Goal: Information Seeking & Learning: Check status

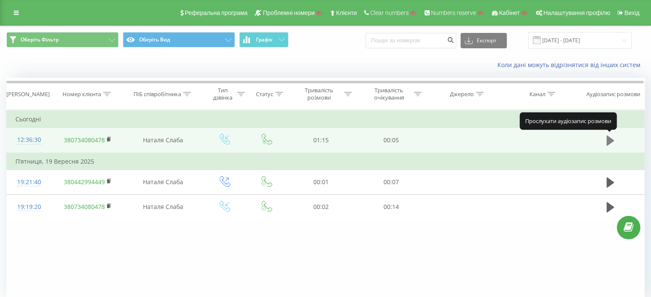
click at [608, 140] on icon at bounding box center [610, 141] width 8 height 10
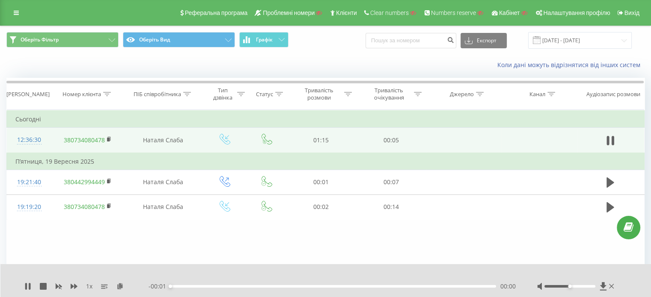
click at [22, 288] on div "1 x - 00:01 00:00 00:00" at bounding box center [325, 280] width 651 height 33
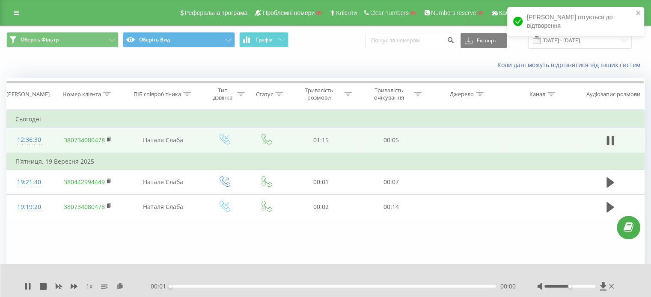
drag, startPoint x: 27, startPoint y: 287, endPoint x: 48, endPoint y: 286, distance: 21.4
click at [27, 287] on icon at bounding box center [27, 286] width 7 height 7
click at [77, 285] on icon at bounding box center [74, 286] width 7 height 7
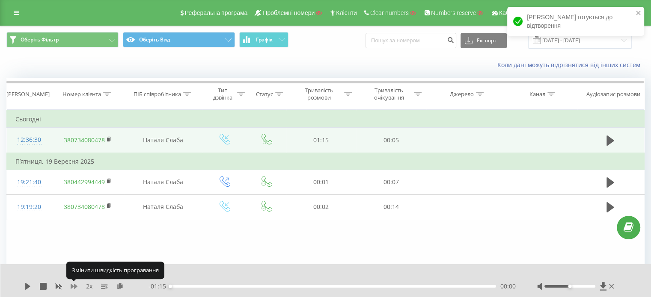
click at [77, 285] on icon at bounding box center [74, 286] width 7 height 7
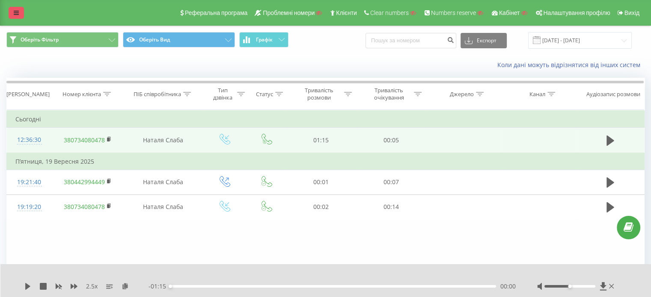
click at [18, 14] on icon at bounding box center [16, 13] width 5 height 6
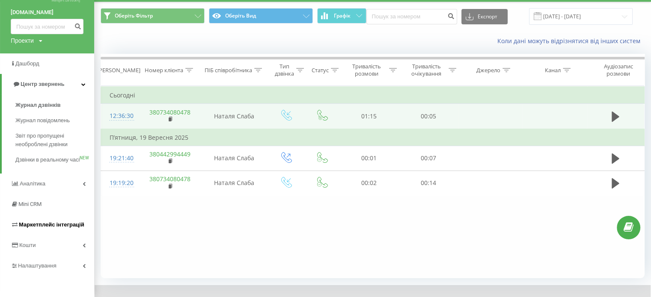
scroll to position [37, 0]
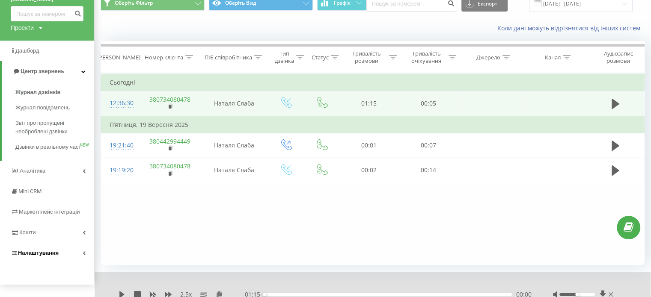
click at [38, 256] on span "Налаштування" at bounding box center [38, 253] width 41 height 6
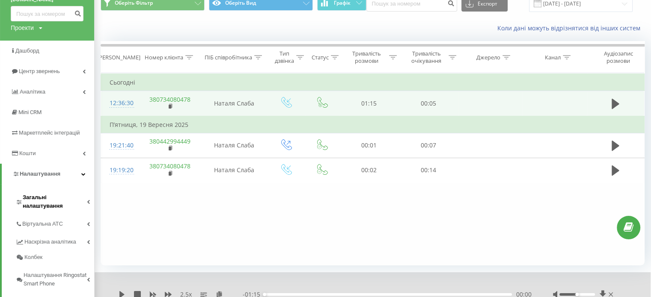
click at [69, 193] on span "Загальні налаштування" at bounding box center [55, 201] width 64 height 17
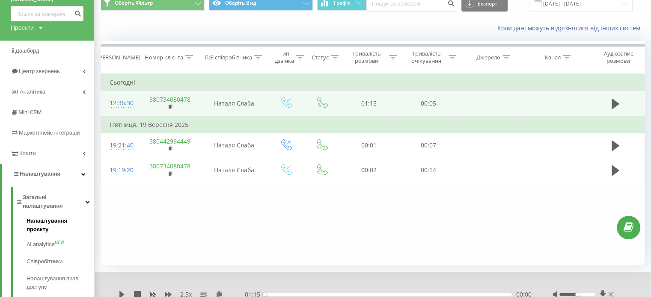
click at [71, 217] on span "Налаштування проєкту" at bounding box center [58, 225] width 63 height 17
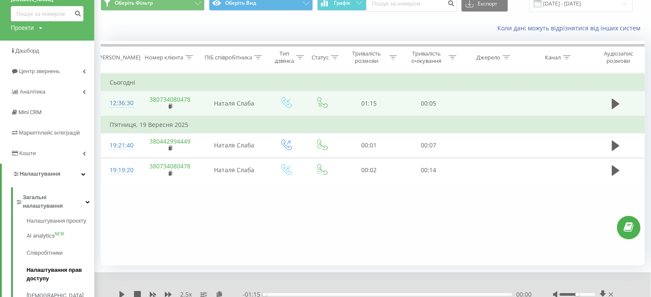
click at [50, 266] on span "Налаштування прав доступу" at bounding box center [58, 274] width 63 height 17
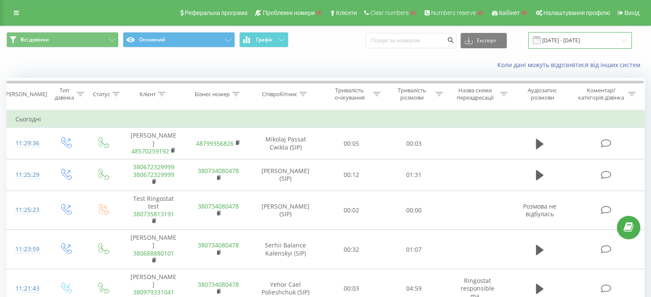
click at [575, 39] on input "22.08.2025 - 22.09.2025" at bounding box center [580, 40] width 104 height 17
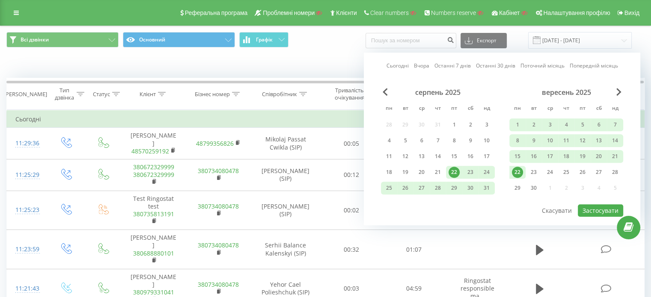
click at [528, 42] on div "22.08.2025 - 22.09.2025" at bounding box center [569, 40] width 125 height 17
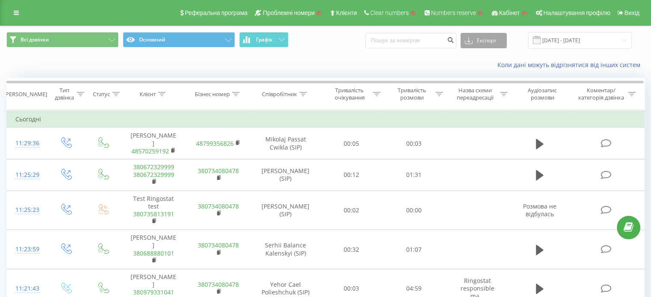
click at [488, 42] on button "Експорт" at bounding box center [483, 40] width 46 height 15
click at [414, 66] on div "Коли дані можуть відрізнятися вiд інших систем" at bounding box center [447, 65] width 406 height 9
click at [269, 40] on span "Графік" at bounding box center [264, 40] width 17 height 6
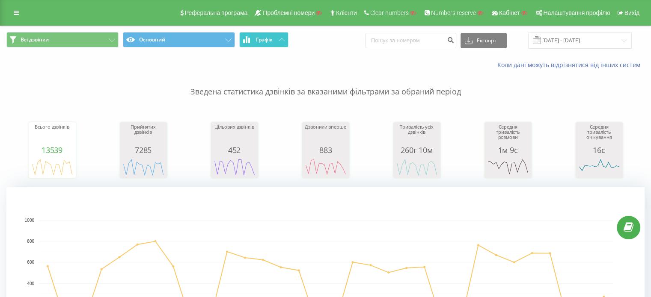
drag, startPoint x: 279, startPoint y: 41, endPoint x: 273, endPoint y: 42, distance: 6.5
click at [279, 41] on icon at bounding box center [281, 39] width 6 height 3
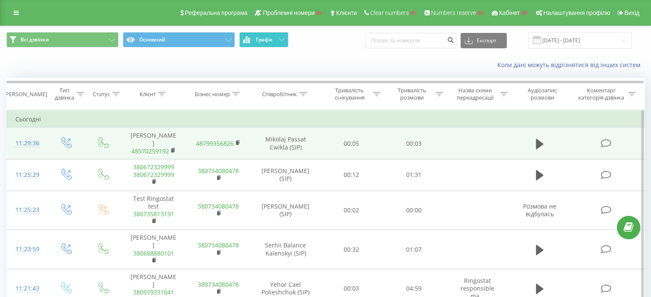
scroll to position [43, 0]
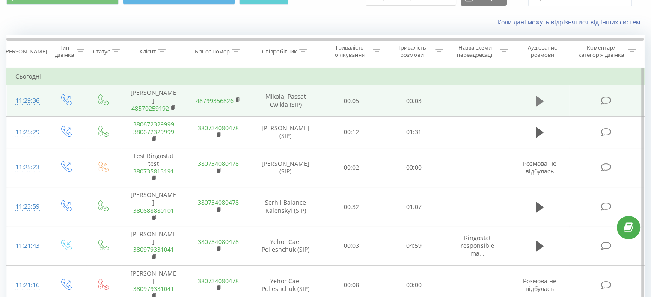
click at [540, 95] on icon at bounding box center [540, 101] width 8 height 12
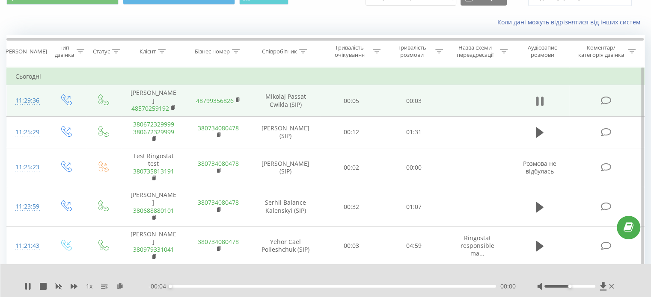
click at [539, 101] on icon at bounding box center [540, 101] width 8 height 12
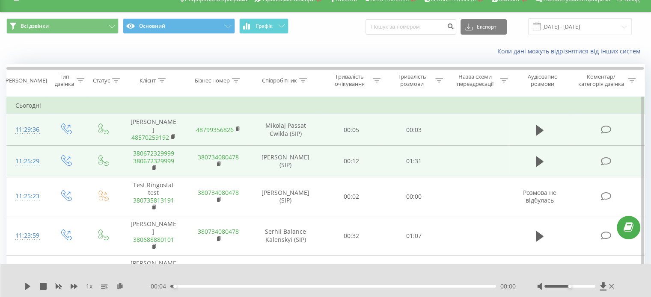
scroll to position [0, 0]
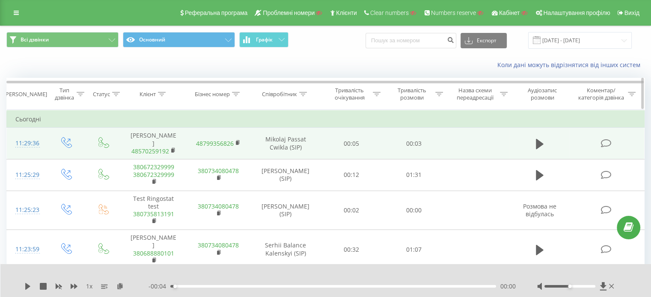
click at [160, 94] on icon at bounding box center [162, 94] width 8 height 4
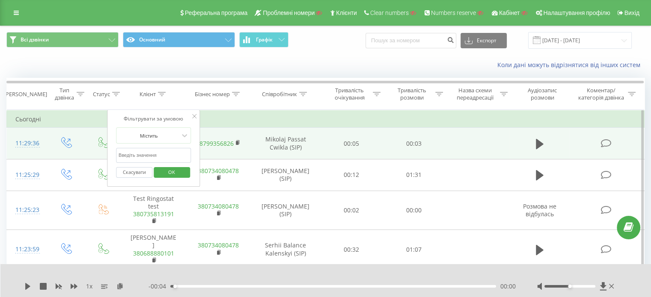
click at [195, 118] on icon at bounding box center [195, 116] width 4 height 4
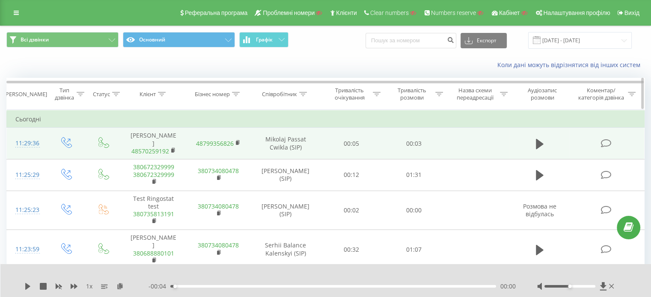
click at [305, 94] on icon at bounding box center [303, 94] width 8 height 4
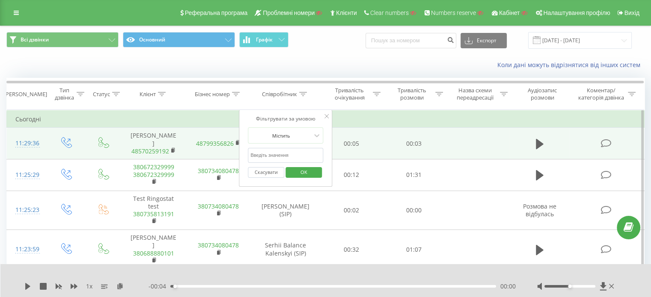
click at [288, 154] on input "text" at bounding box center [285, 155] width 75 height 15
type input "samantha"
click at [315, 173] on button "OK" at bounding box center [303, 172] width 36 height 11
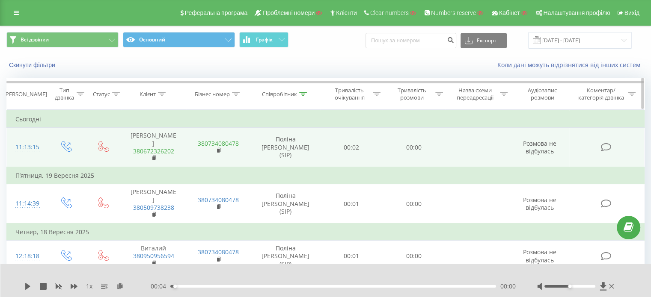
click at [306, 92] on icon at bounding box center [303, 94] width 8 height 4
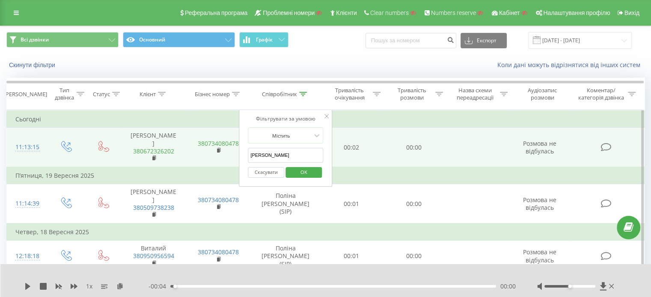
drag, startPoint x: 290, startPoint y: 147, endPoint x: 272, endPoint y: 156, distance: 21.0
click at [259, 152] on form "Містить samantha Скасувати OK" at bounding box center [285, 154] width 75 height 55
drag, startPoint x: 274, startPoint y: 156, endPoint x: 234, endPoint y: 156, distance: 39.4
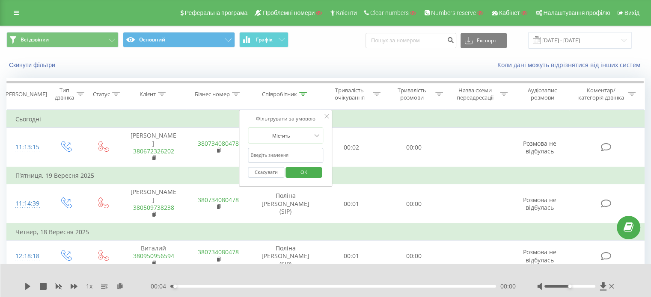
click at [314, 175] on span "OK" at bounding box center [304, 172] width 24 height 13
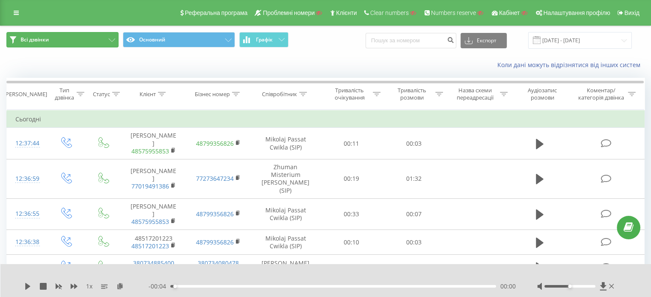
click at [51, 42] on button "Всі дзвінки" at bounding box center [62, 39] width 112 height 15
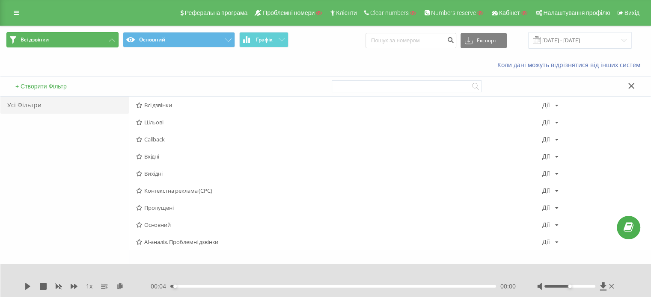
click at [110, 41] on icon at bounding box center [112, 40] width 6 height 3
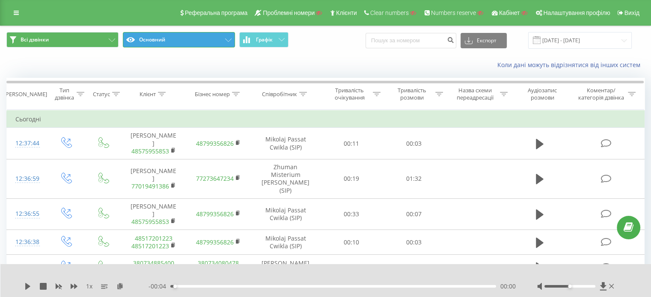
click at [188, 38] on button "Основний" at bounding box center [179, 39] width 112 height 15
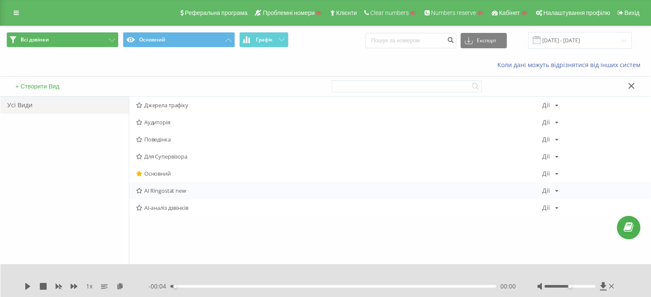
click at [162, 191] on span "AI Ringostat new" at bounding box center [339, 191] width 406 height 6
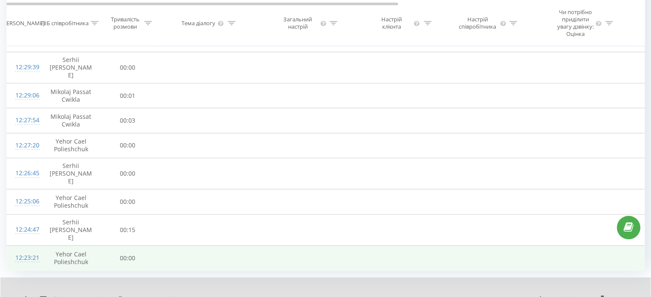
scroll to position [563, 0]
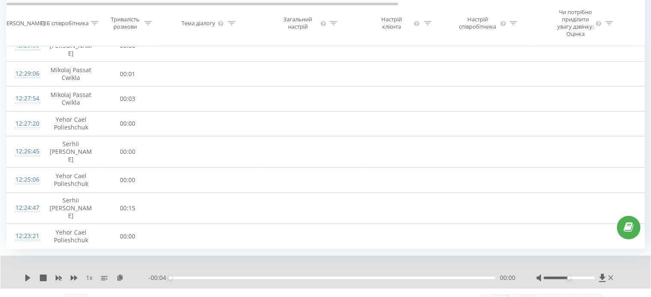
click at [530, 295] on link "3" at bounding box center [527, 301] width 13 height 12
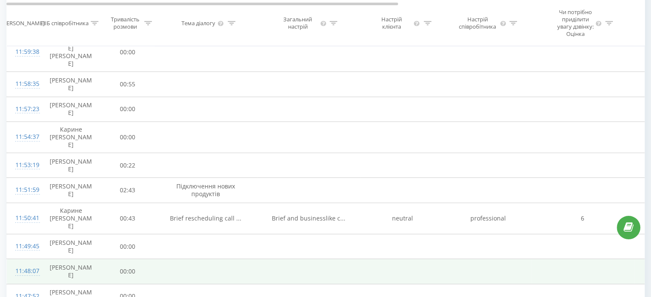
scroll to position [616, 0]
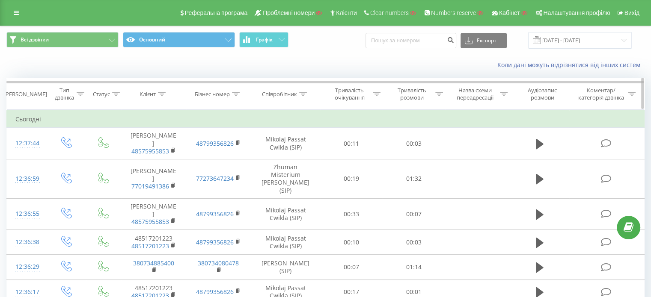
click at [154, 93] on div "Клієнт" at bounding box center [147, 94] width 16 height 7
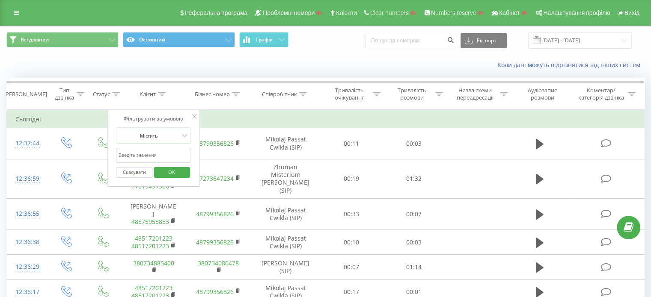
click at [153, 151] on input "text" at bounding box center [153, 155] width 75 height 15
paste input "380979344229"
type input "380979344229"
click at [179, 179] on div "Скасувати OK" at bounding box center [153, 172] width 75 height 19
click at [175, 172] on span "OK" at bounding box center [172, 172] width 24 height 13
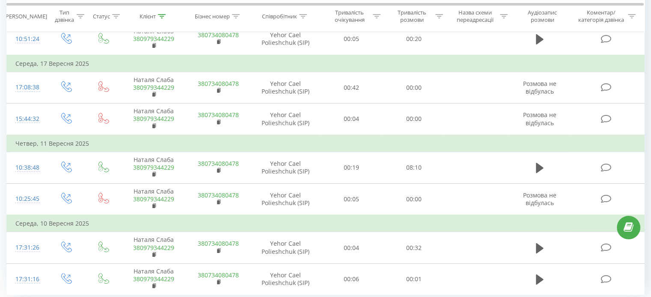
scroll to position [121, 0]
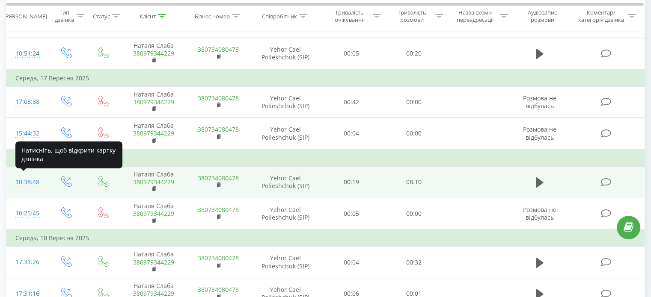
click at [26, 181] on div "10:38:48" at bounding box center [26, 182] width 23 height 17
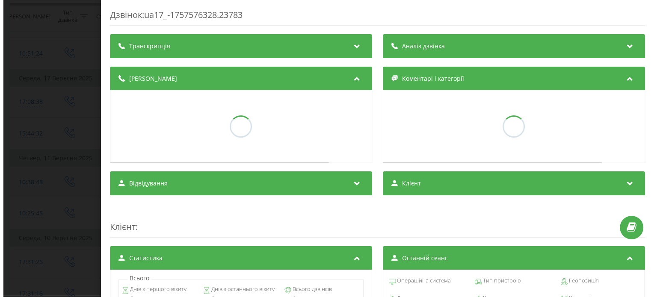
scroll to position [112, 0]
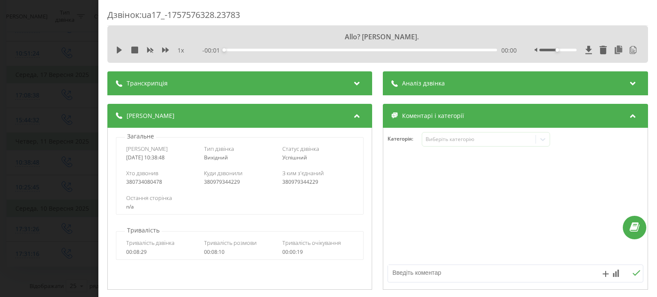
click at [172, 87] on div "Транскрипція" at bounding box center [239, 83] width 265 height 24
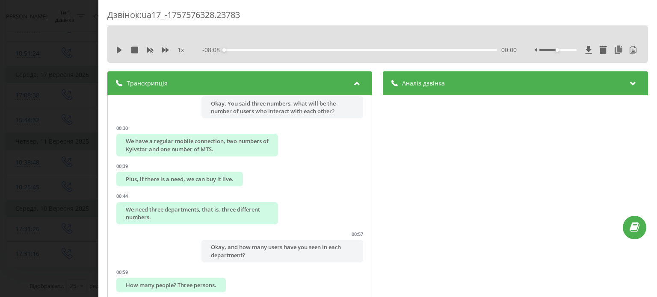
scroll to position [257, 0]
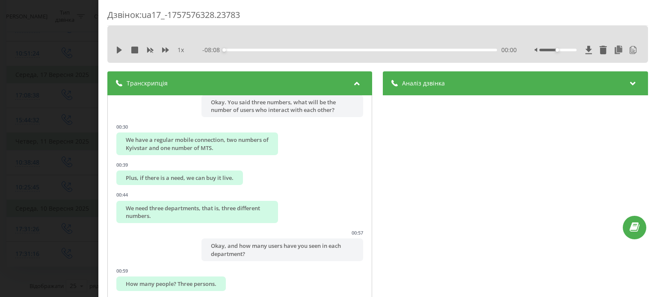
click at [481, 17] on div "Дзвінок : ua17_-1757576328.23783" at bounding box center [377, 17] width 541 height 17
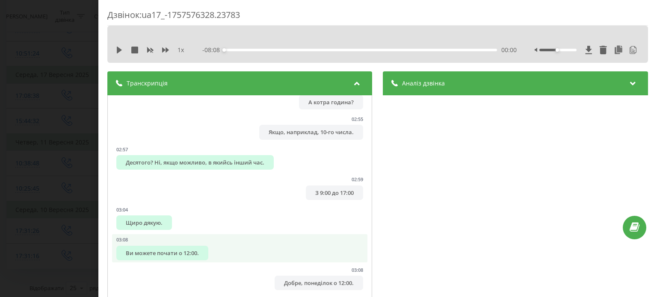
scroll to position [1583, 0]
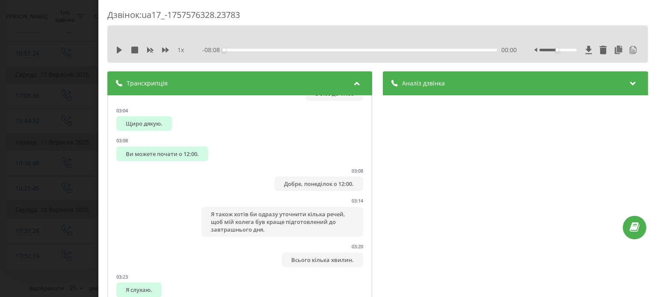
click at [439, 88] on span "Аналіз дзвінка" at bounding box center [424, 83] width 43 height 9
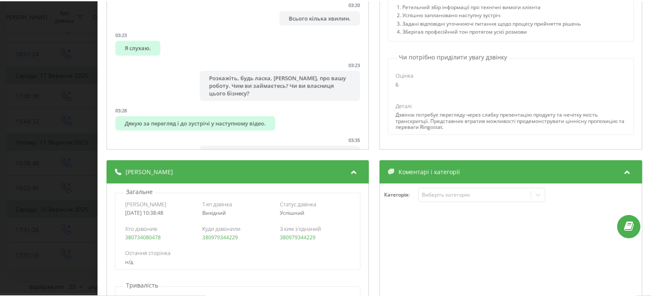
scroll to position [257, 0]
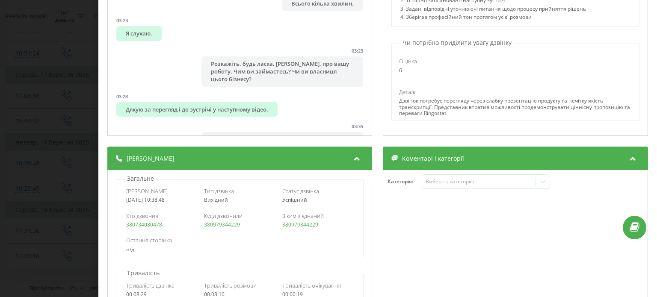
click at [69, 97] on div "Дзвінок : ua17_-1757576328.23783 1 х - 08:08 00:00 00:00 Транскрипція 00:00 Алл…" at bounding box center [328, 148] width 657 height 297
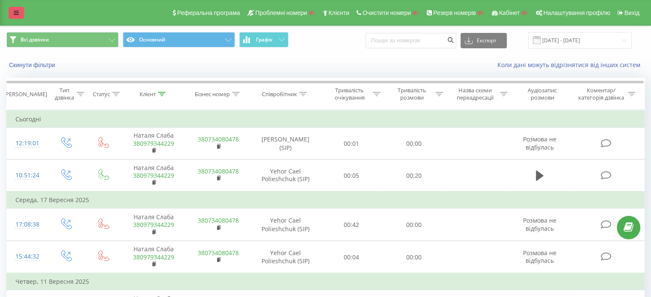
click at [23, 11] on link at bounding box center [16, 13] width 15 height 12
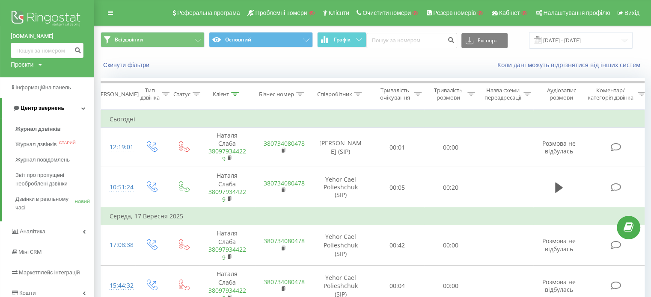
click at [44, 108] on span "Центр звернень" at bounding box center [43, 108] width 44 height 6
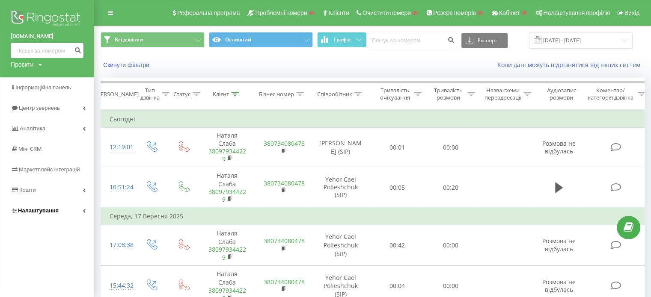
click at [35, 210] on span "Налаштування" at bounding box center [38, 210] width 41 height 6
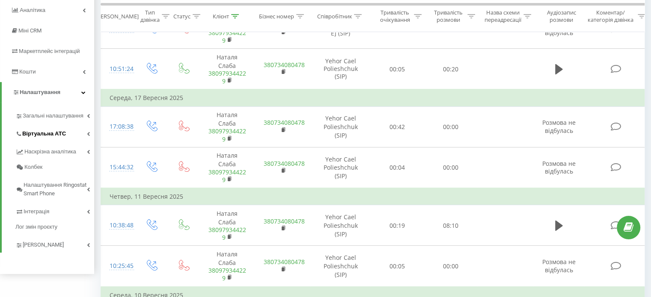
scroll to position [128, 0]
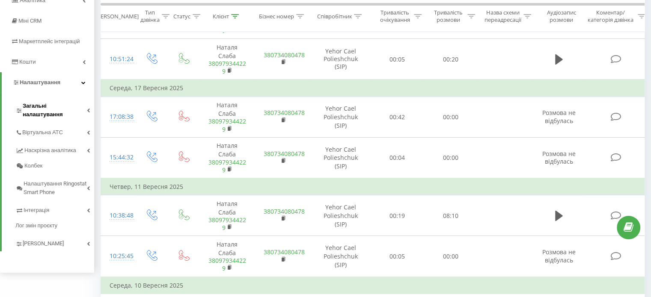
click at [51, 106] on span "Загальні налаштування" at bounding box center [55, 110] width 64 height 17
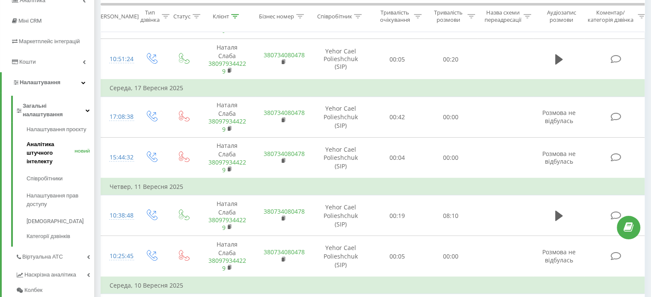
click at [38, 140] on span "Аналітика штучного інтелекту" at bounding box center [51, 153] width 48 height 26
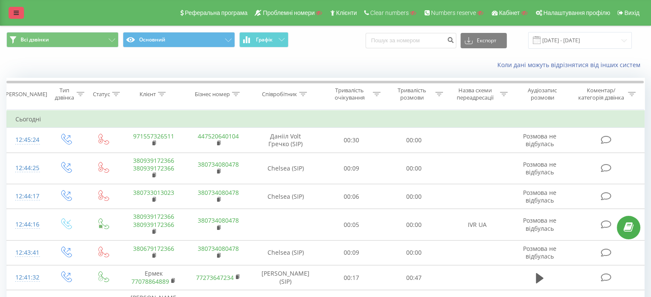
click at [22, 12] on link at bounding box center [16, 13] width 15 height 12
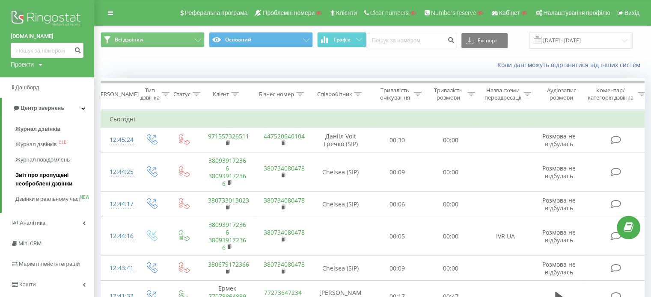
click at [43, 181] on span "Звіт про пропущені необроблені дзвінки" at bounding box center [52, 179] width 74 height 17
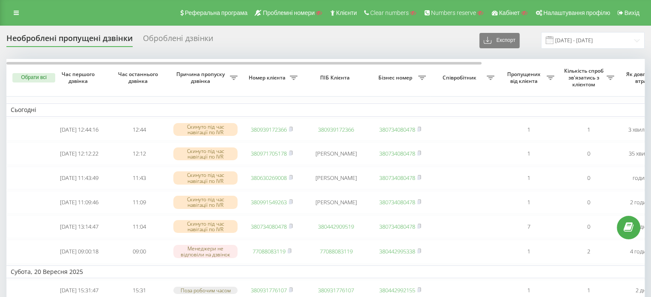
click at [174, 40] on div "Оброблені дзвінки" at bounding box center [178, 40] width 70 height 13
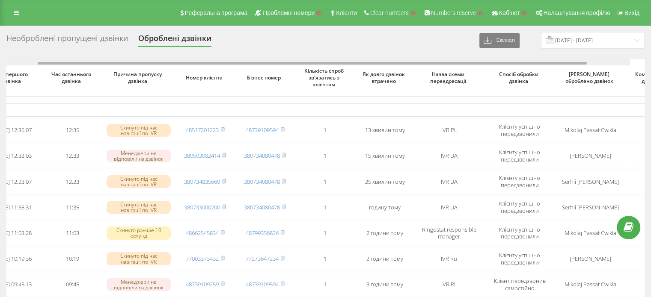
scroll to position [0, 85]
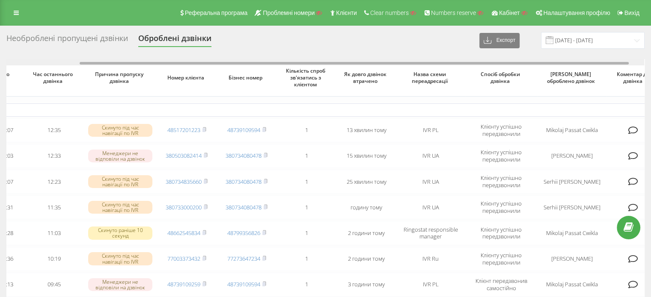
drag, startPoint x: 272, startPoint y: 64, endPoint x: 346, endPoint y: 59, distance: 73.7
click at [346, 59] on div at bounding box center [324, 62] width 637 height 6
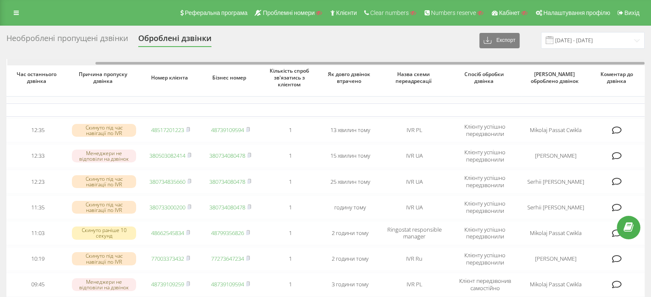
scroll to position [0, 102]
drag, startPoint x: 438, startPoint y: 63, endPoint x: 537, endPoint y: 97, distance: 104.2
click at [480, 62] on div at bounding box center [369, 63] width 549 height 3
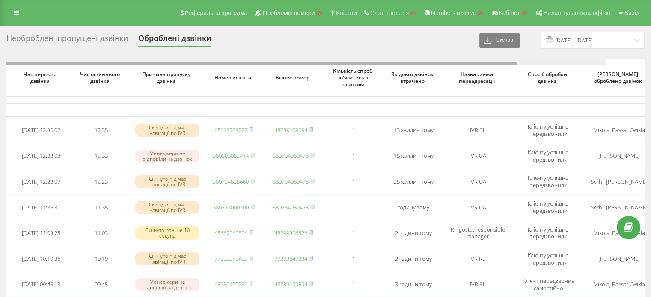
scroll to position [0, 0]
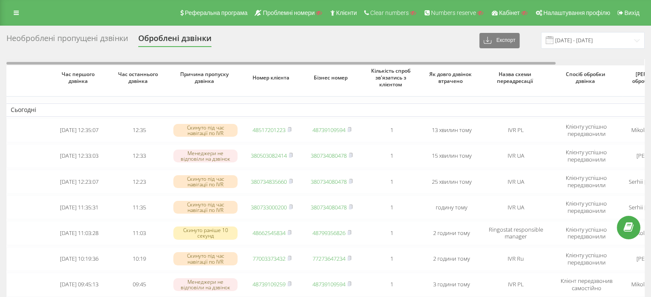
drag, startPoint x: 553, startPoint y: 64, endPoint x: 359, endPoint y: 76, distance: 194.6
click at [380, 77] on div "Час першого дзвінка Час останнього дзвінка Причина пропуску дзвінка Номер клієн…" at bounding box center [325, 290] width 638 height 463
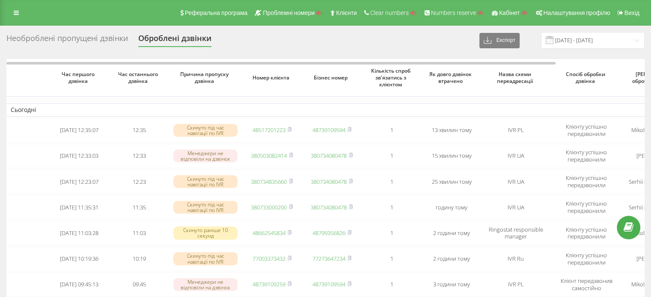
drag, startPoint x: 14, startPoint y: 9, endPoint x: 10, endPoint y: 12, distance: 4.9
click at [14, 9] on link at bounding box center [16, 13] width 15 height 12
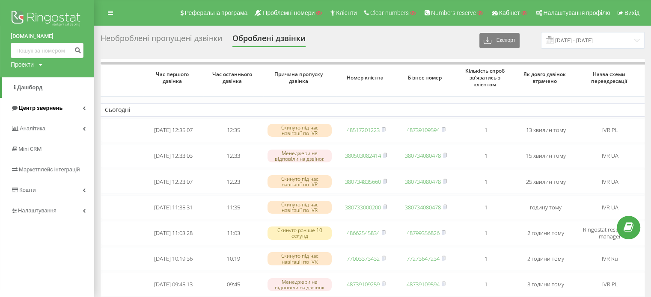
click at [59, 108] on span "Центр звернень" at bounding box center [41, 108] width 44 height 6
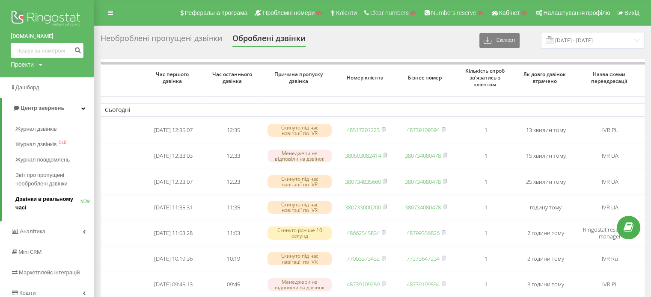
click at [37, 198] on span "Дзвінки в реальному часі" at bounding box center [47, 203] width 65 height 17
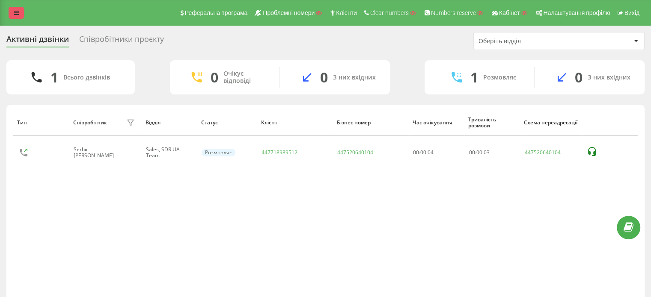
click at [12, 13] on link at bounding box center [16, 13] width 15 height 12
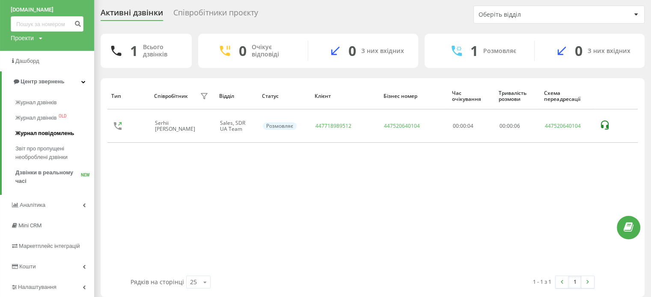
scroll to position [48, 0]
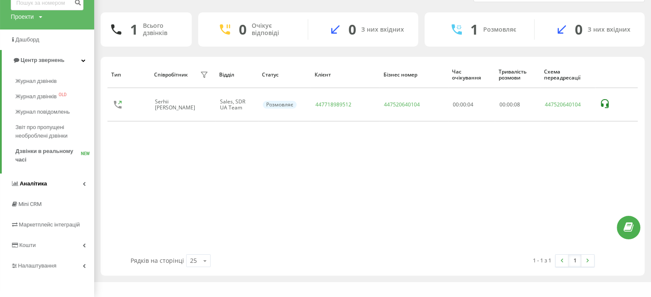
click at [38, 184] on span "Аналiтика" at bounding box center [33, 184] width 27 height 6
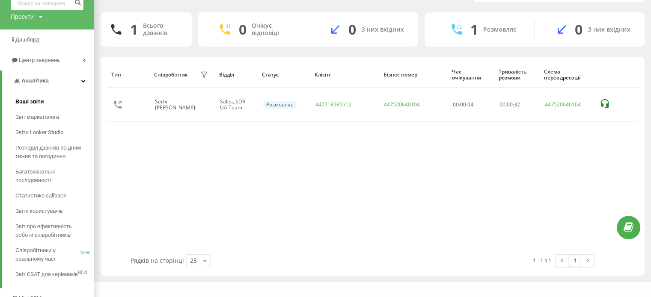
click at [25, 102] on span "Ваші звіти" at bounding box center [29, 102] width 29 height 9
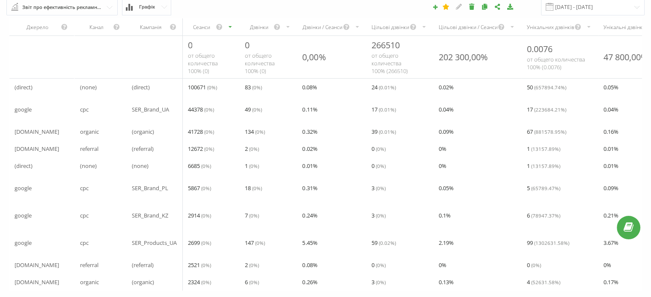
scroll to position [19, 0]
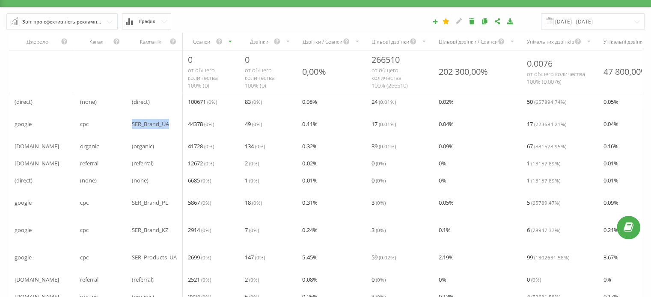
drag, startPoint x: 125, startPoint y: 123, endPoint x: 176, endPoint y: 122, distance: 51.3
click at [176, 122] on tr "google cpc SER_Brand_UA 44378 ( 0 %) 49 ( 0 %) 0.11 % 17 ( 0.01 %) 0.04 % 17 ( …" at bounding box center [490, 123] width 963 height 27
click at [163, 135] on td "SER_Brand_UA" at bounding box center [155, 123] width 56 height 27
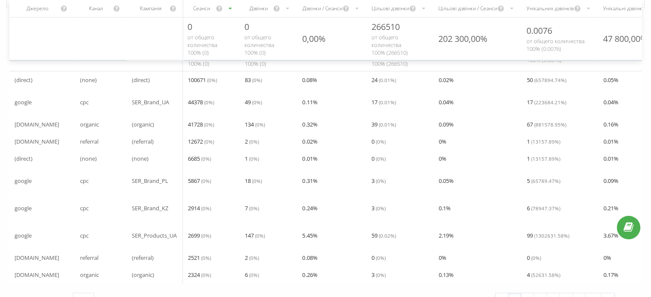
scroll to position [62, 0]
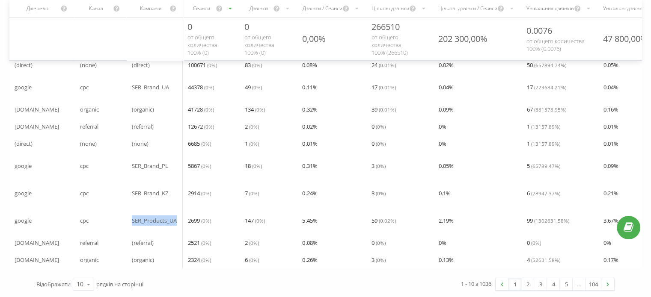
drag, startPoint x: 124, startPoint y: 212, endPoint x: 176, endPoint y: 212, distance: 52.2
click at [176, 212] on tr "google cpc SER_Products_UA 2699 ( 0 %) 147 ( 0 %) 5.45 % 59 ( 0.02 %) 2.19 % 99…" at bounding box center [490, 220] width 963 height 27
drag, startPoint x: 186, startPoint y: 213, endPoint x: 201, endPoint y: 213, distance: 15.4
click at [201, 213] on div "2699 ( 0 %)" at bounding box center [210, 220] width 57 height 17
drag, startPoint x: 241, startPoint y: 212, endPoint x: 256, endPoint y: 194, distance: 23.7
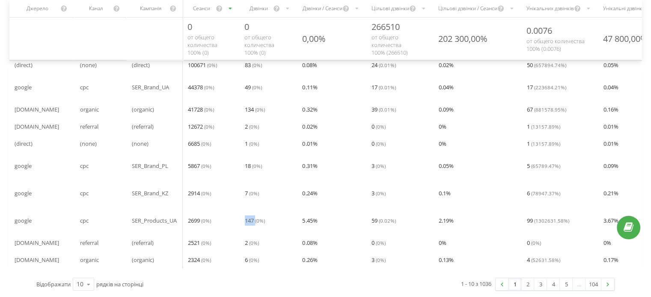
click at [256, 213] on div "147 ( 0 %)" at bounding box center [269, 220] width 58 height 17
drag, startPoint x: 366, startPoint y: 215, endPoint x: 380, endPoint y: 215, distance: 14.1
click at [380, 215] on tr "google cpc SER_Products_UA 2699 ( 0 %) 147 ( 0 %) 5.45 % 59 ( 0.02 %) 2.19 % 99…" at bounding box center [490, 220] width 963 height 27
drag, startPoint x: 126, startPoint y: 213, endPoint x: 178, endPoint y: 213, distance: 51.8
click at [178, 213] on tr "google cpc SER_Products_UA 2699 ( 0 %) 147 ( 0 %) 5.45 % 59 ( 0.02 %) 2.19 % 99…" at bounding box center [490, 220] width 963 height 27
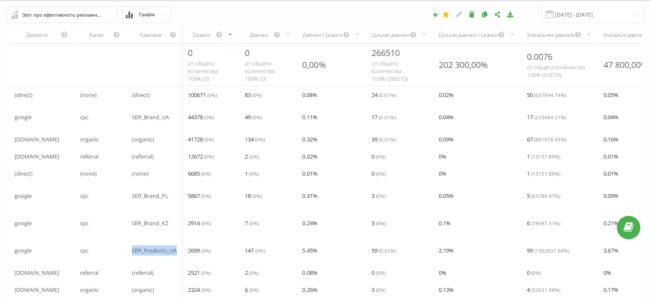
scroll to position [0, 0]
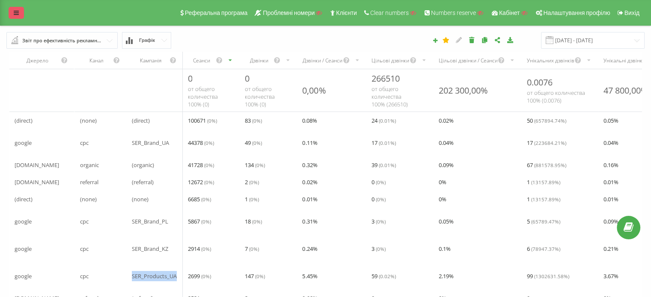
click at [15, 14] on icon at bounding box center [16, 13] width 5 height 6
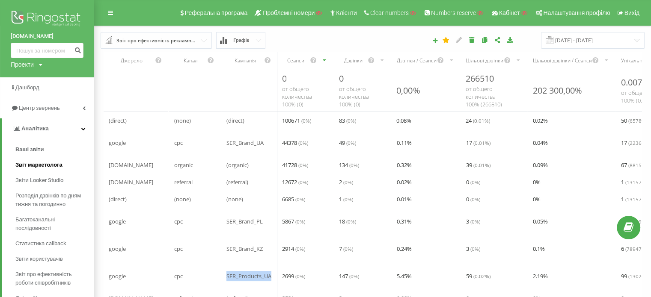
click at [28, 162] on span "Звіт маркетолога" at bounding box center [38, 165] width 47 height 9
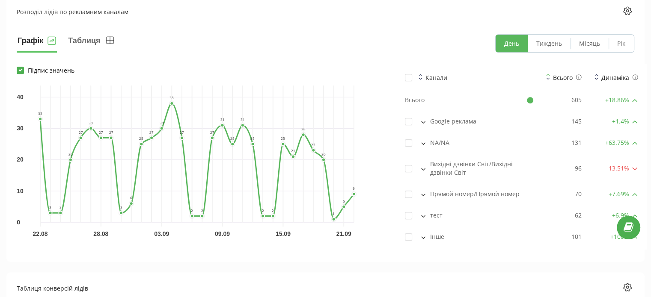
scroll to position [642, 0]
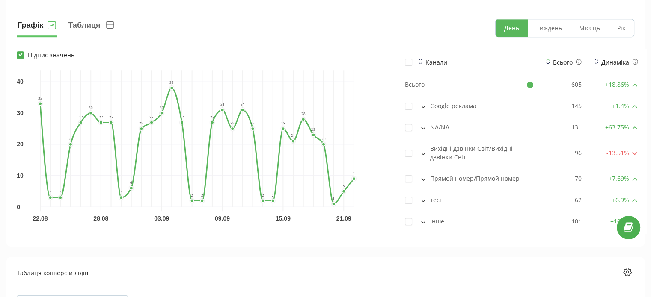
click at [424, 104] on button at bounding box center [422, 106] width 9 height 8
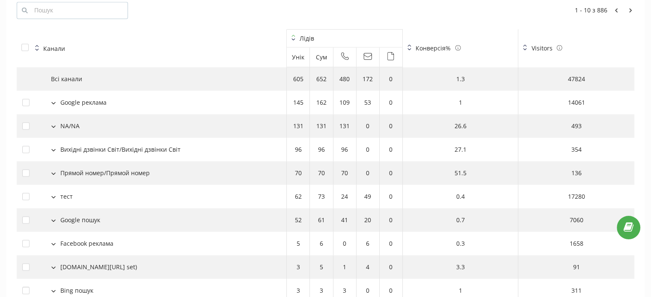
scroll to position [1283, 0]
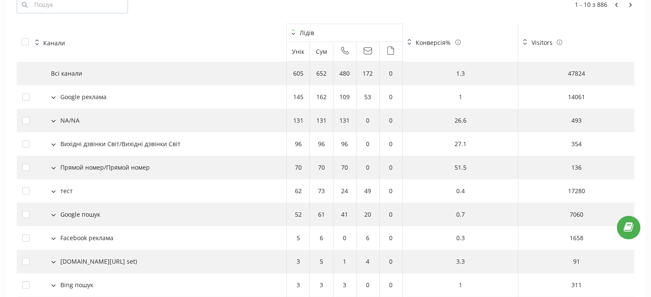
click at [108, 102] on td "Google реклама" at bounding box center [152, 97] width 270 height 24
click at [123, 96] on div "Google реклама" at bounding box center [151, 96] width 258 height 9
click at [56, 95] on button at bounding box center [53, 97] width 9 height 8
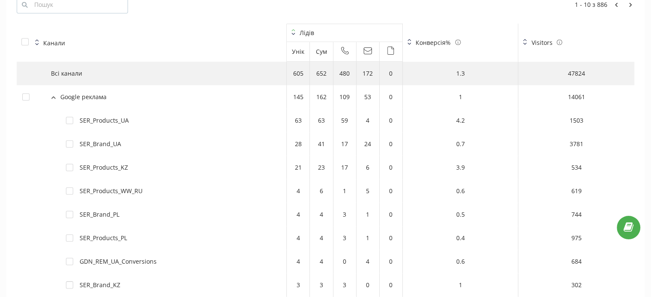
click at [52, 99] on button at bounding box center [53, 97] width 9 height 8
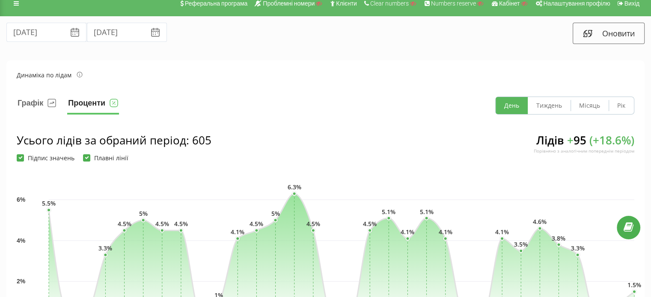
scroll to position [0, 0]
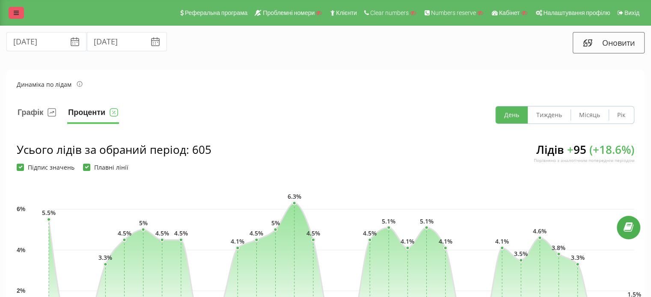
click at [18, 12] on icon at bounding box center [16, 13] width 5 height 6
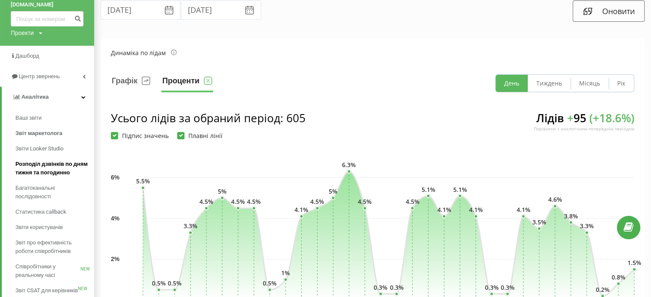
scroll to position [86, 0]
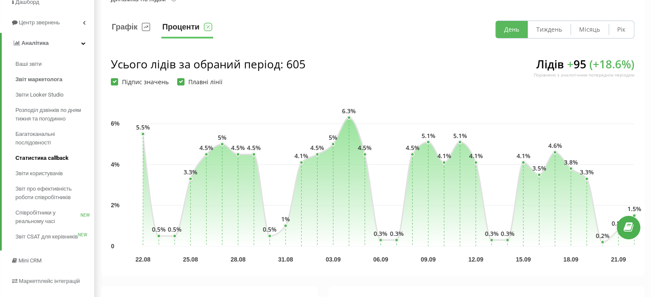
click at [35, 157] on span "Статистика callback" at bounding box center [41, 158] width 53 height 9
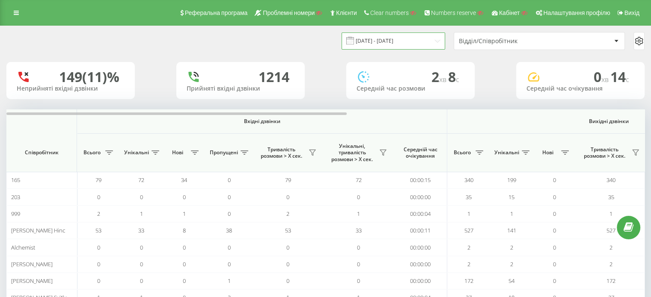
click at [369, 47] on input "[DATE] - [DATE]" at bounding box center [393, 41] width 104 height 17
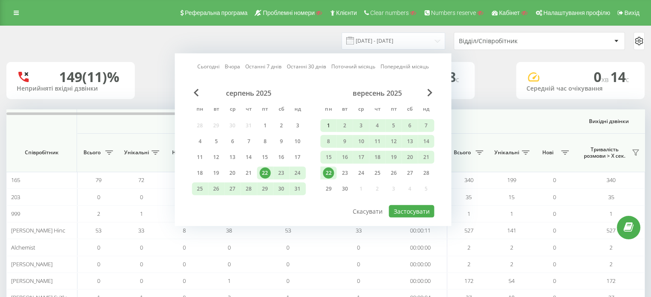
click at [330, 126] on div "1" at bounding box center [328, 125] width 11 height 11
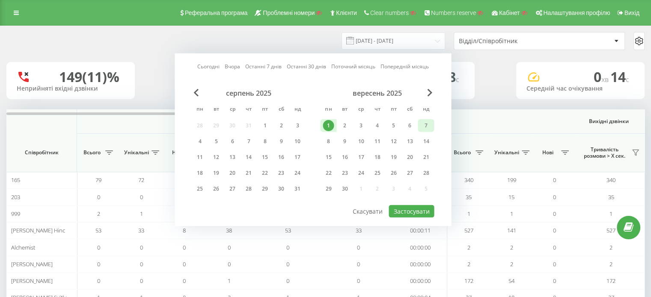
click at [430, 124] on div "7" at bounding box center [425, 125] width 11 height 11
click at [412, 212] on button "Застосувати" at bounding box center [410, 211] width 45 height 12
type input "[DATE] - [DATE]"
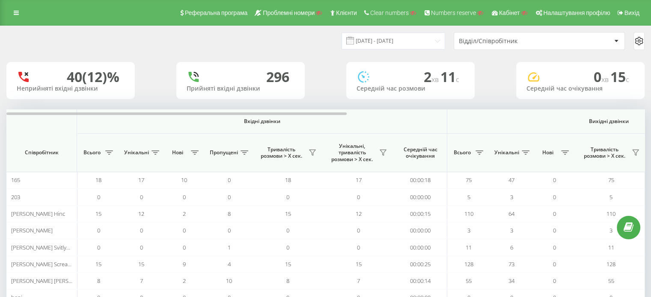
click at [501, 47] on div "Відділ/Співробітник" at bounding box center [539, 41] width 170 height 17
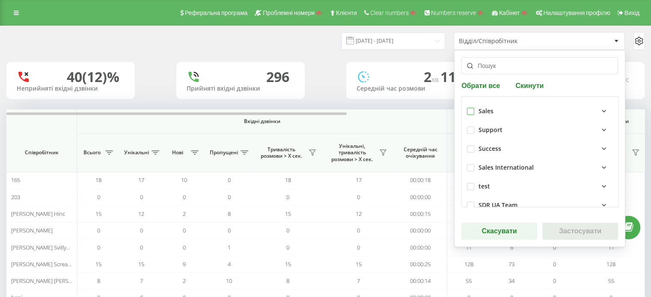
click at [469, 108] on label at bounding box center [470, 108] width 7 height 0
checkbox input "true"
click at [573, 231] on button "Застосувати" at bounding box center [580, 231] width 76 height 17
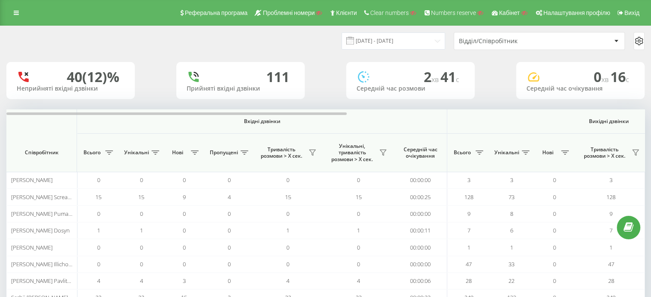
click at [635, 39] on icon at bounding box center [639, 41] width 10 height 10
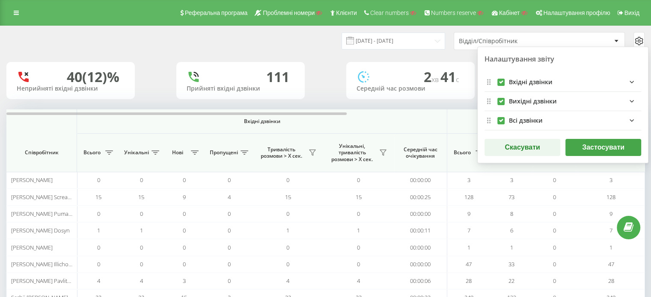
click at [500, 98] on label "outgoingFields quote list" at bounding box center [500, 98] width 7 height 0
checkbox input "true"
click at [500, 77] on div "Вхідні дзвінки" at bounding box center [562, 82] width 157 height 19
click at [500, 117] on label "allFields quote list" at bounding box center [500, 117] width 7 height 0
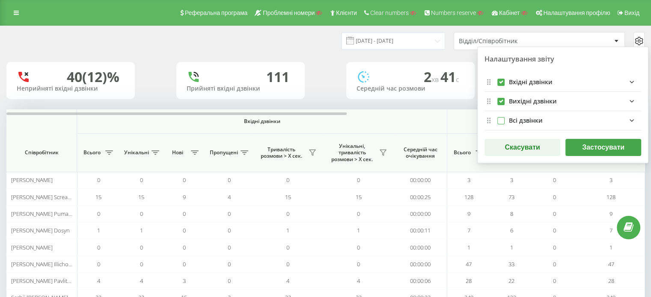
checkbox input "false"
click at [501, 79] on label "incomingFields quote list" at bounding box center [500, 79] width 7 height 0
checkbox input "false"
click at [596, 151] on button "Застосувати" at bounding box center [603, 147] width 76 height 17
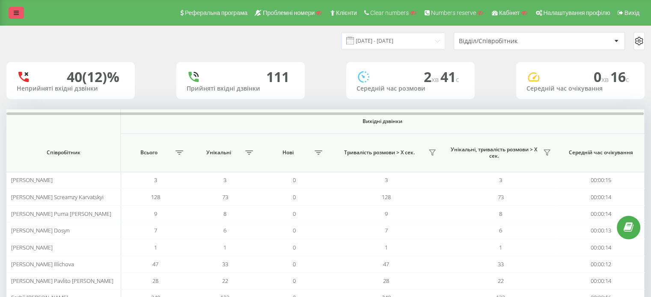
click at [14, 8] on link at bounding box center [16, 13] width 15 height 12
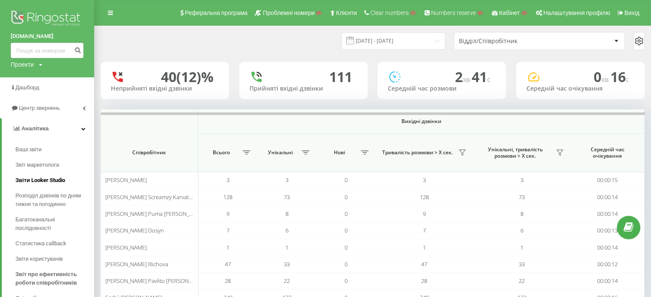
scroll to position [86, 0]
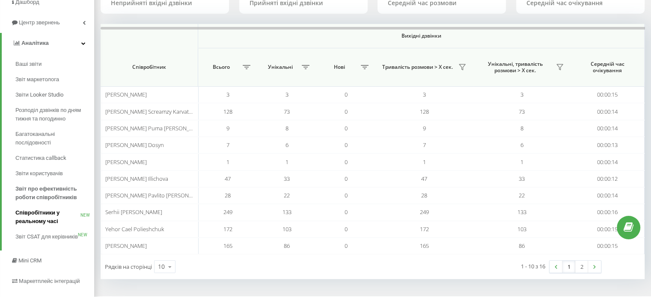
click at [33, 217] on span "Співробітники у реальному часі" at bounding box center [47, 217] width 65 height 17
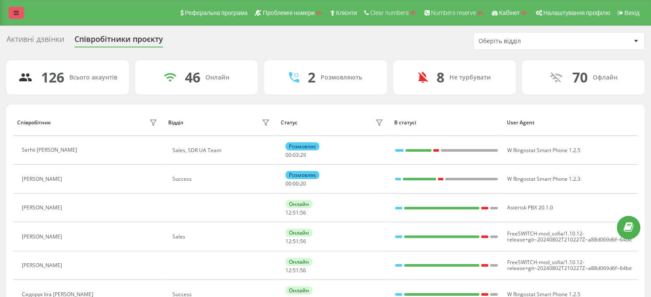
click at [14, 12] on icon at bounding box center [16, 13] width 5 height 6
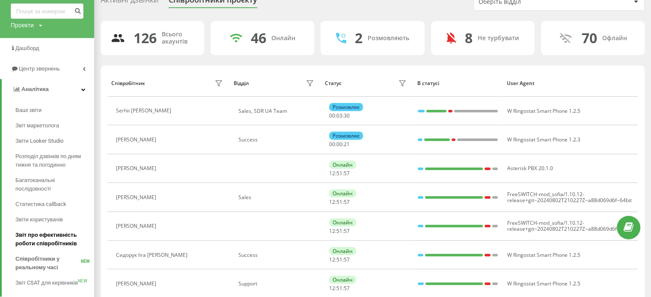
scroll to position [43, 0]
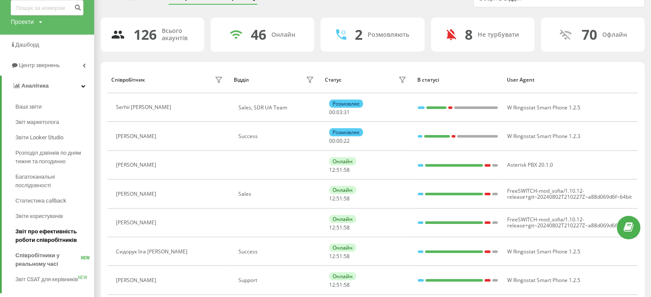
click at [35, 238] on span "Звіт про ефективність роботи співробітників" at bounding box center [52, 236] width 74 height 17
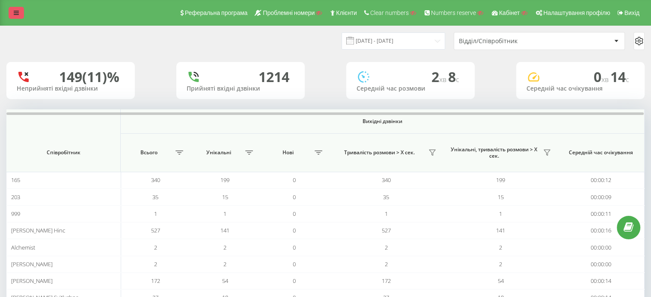
click at [17, 12] on icon at bounding box center [16, 13] width 5 height 6
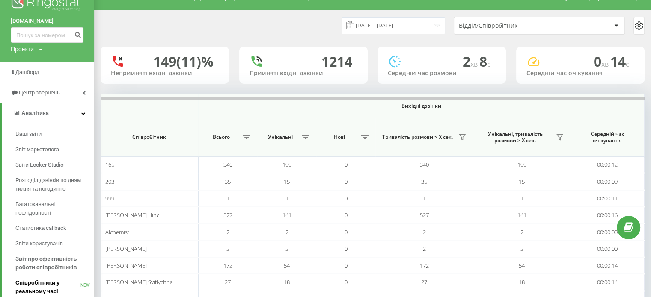
scroll to position [43, 0]
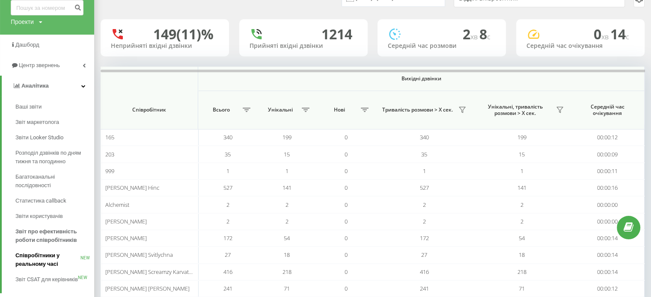
click at [34, 261] on span "Співробітники у реальному часі" at bounding box center [47, 260] width 65 height 17
